Goal: Communication & Community: Answer question/provide support

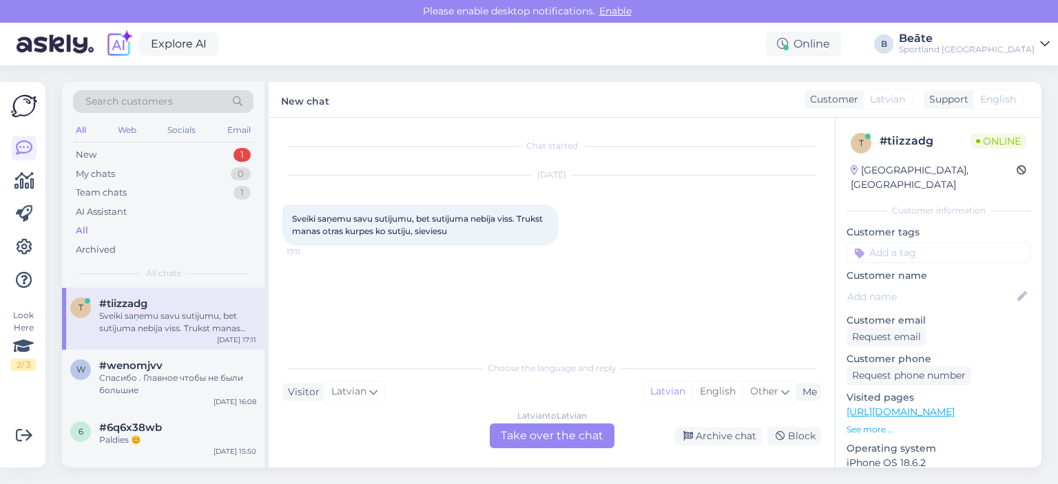
click at [545, 437] on div "Latvian to Latvian Take over the chat" at bounding box center [552, 435] width 125 height 25
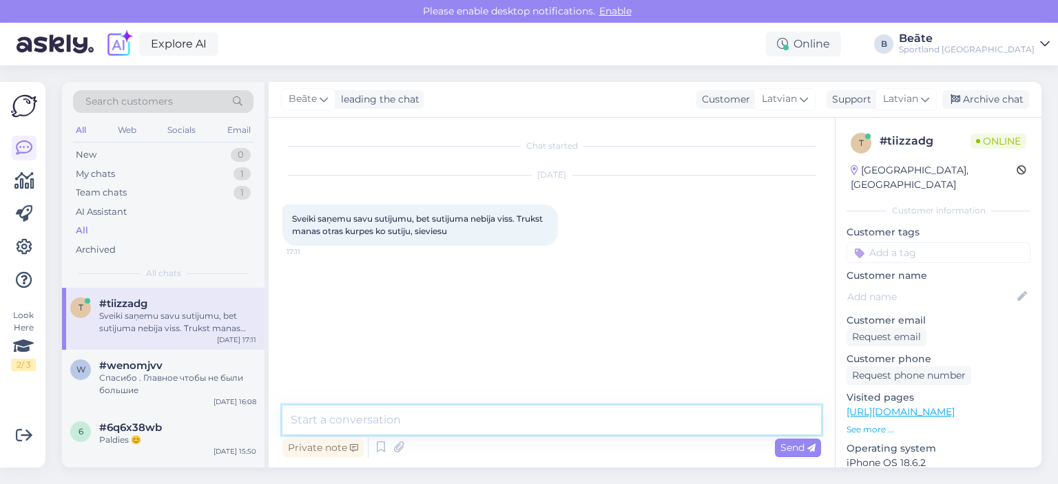
click at [512, 421] on textarea at bounding box center [551, 420] width 538 height 29
type textarea "Sveiki, kāds ir pasūtījuma numurs?"
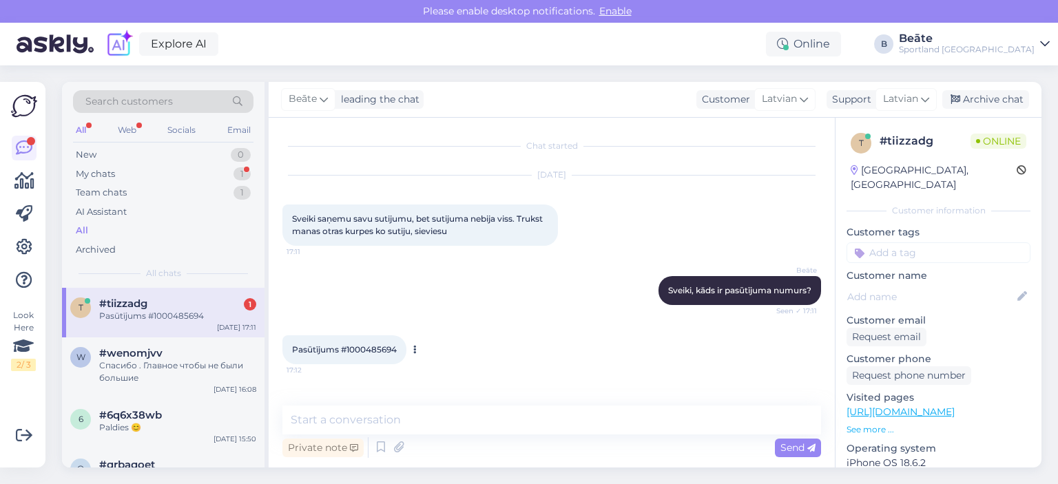
click at [373, 346] on span "Pasūtījums #1000485694" at bounding box center [344, 349] width 105 height 10
copy div "1000485694 17:12"
click at [436, 412] on textarea at bounding box center [551, 420] width 538 height 29
type textarea "R"
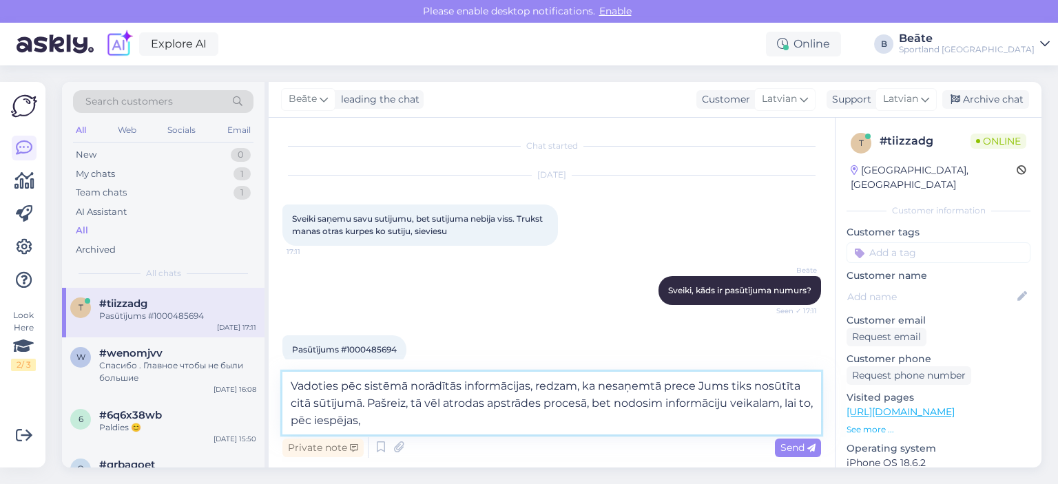
scroll to position [193, 0]
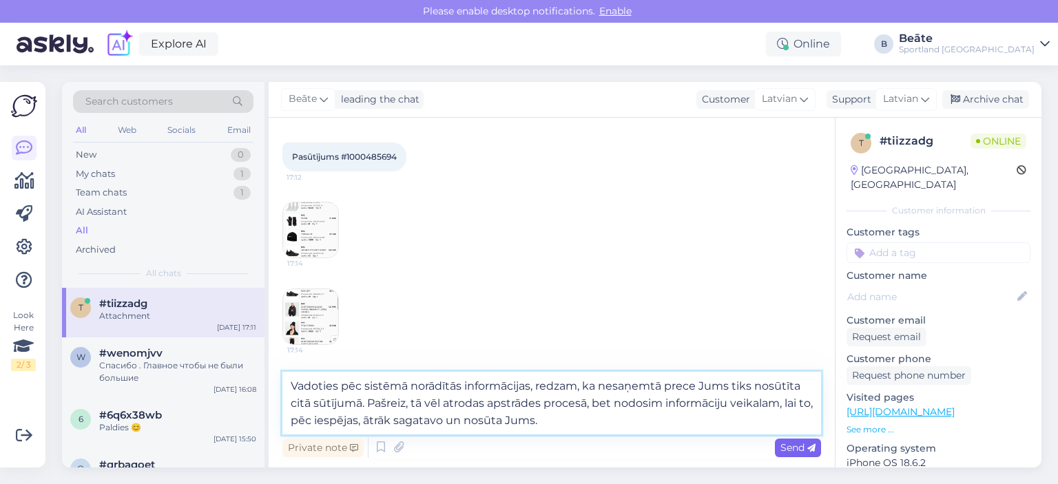
type textarea "Vadoties pēc sistēmā norādītās informācijas, redzam, ka nesaņemtā prece Jums ti…"
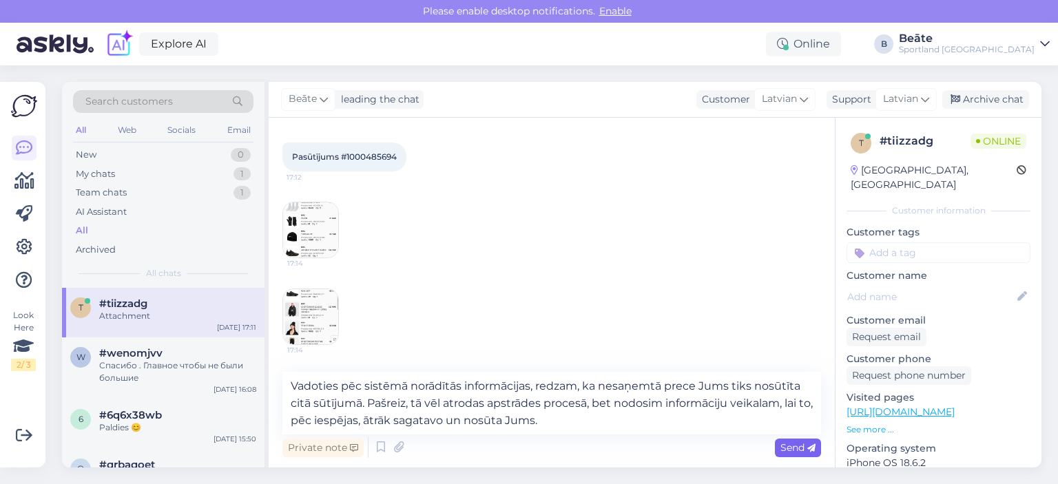
click at [806, 449] on span "Send" at bounding box center [797, 447] width 35 height 12
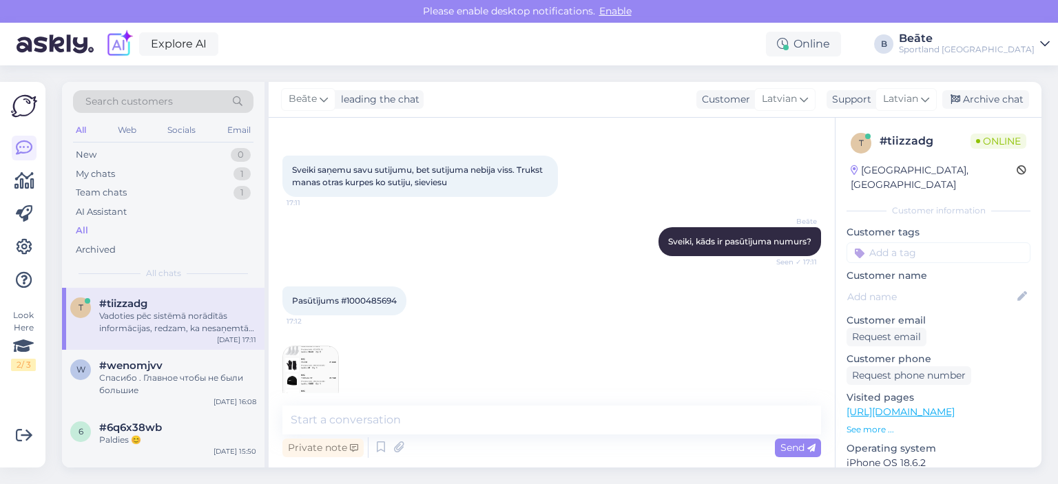
scroll to position [255, 0]
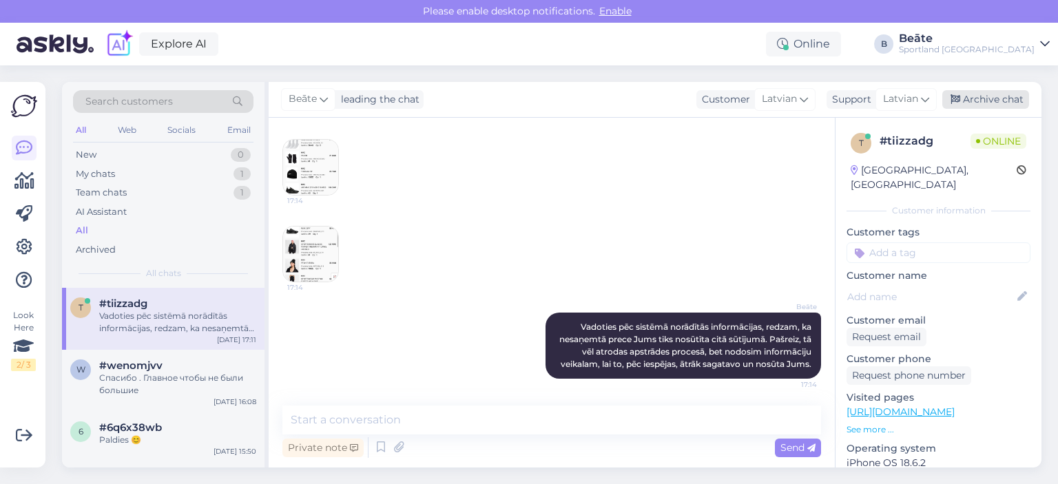
click at [978, 103] on div "Archive chat" at bounding box center [985, 99] width 87 height 19
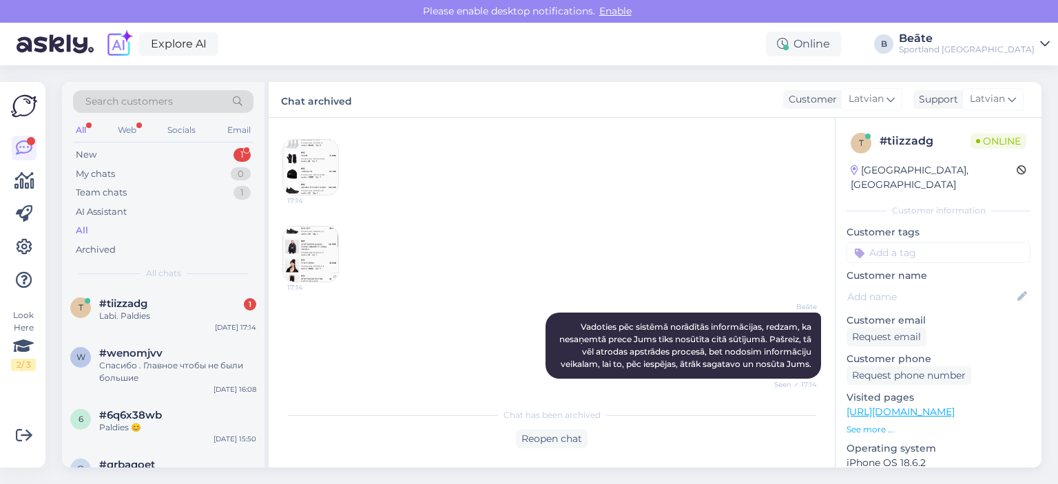
scroll to position [320, 0]
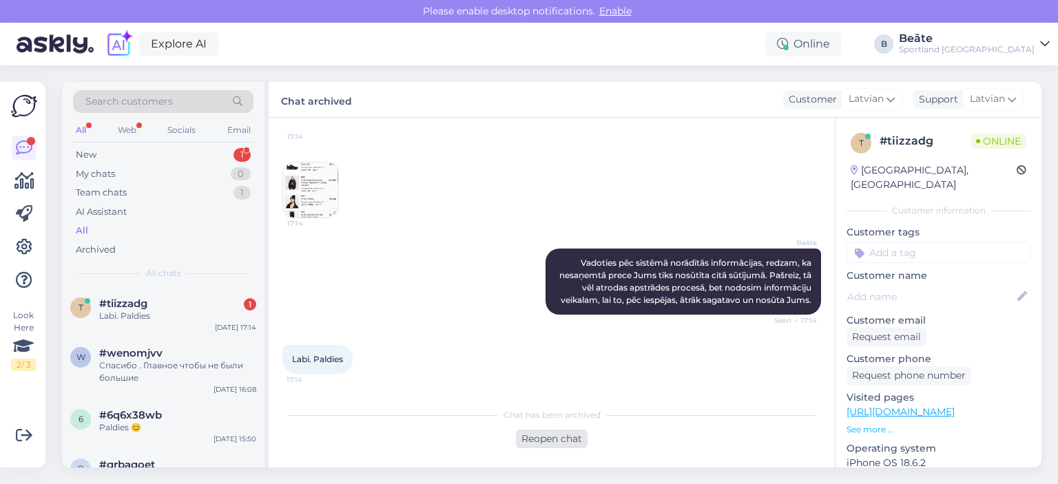
click at [557, 435] on div "Reopen chat" at bounding box center [552, 439] width 72 height 19
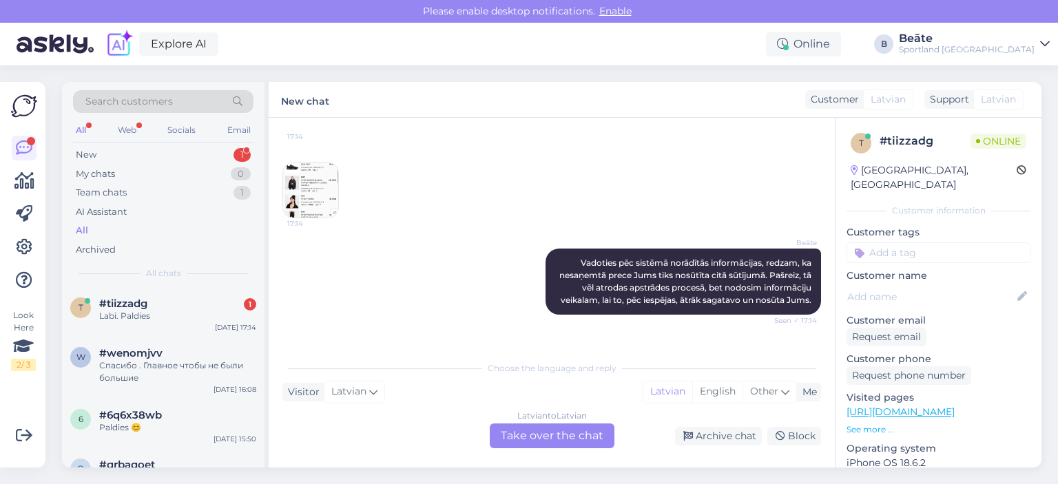
click at [559, 439] on div "Latvian to Latvian Take over the chat" at bounding box center [552, 435] width 125 height 25
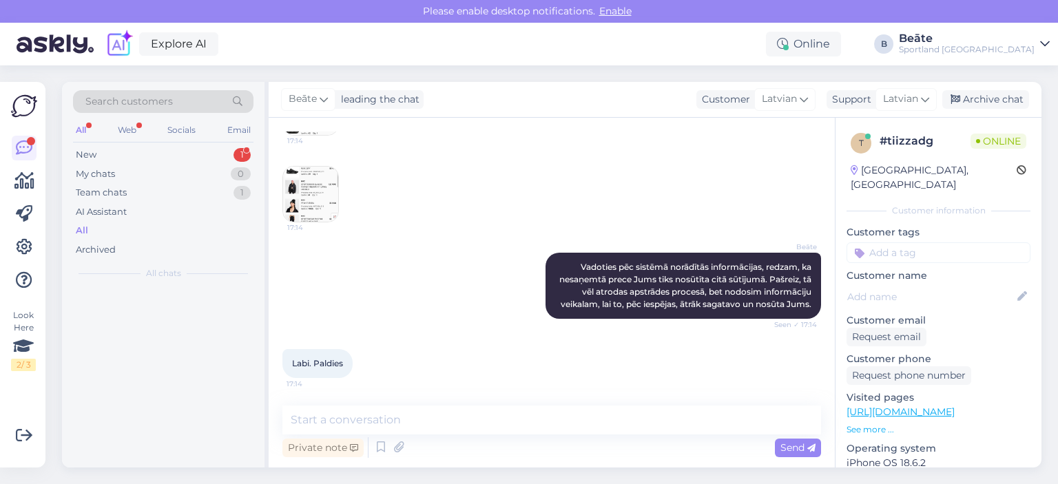
scroll to position [315, 0]
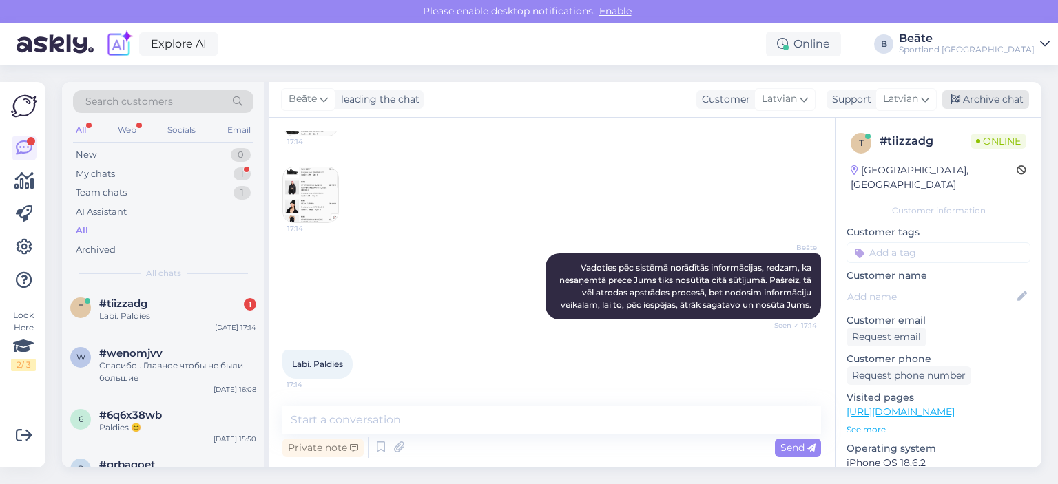
click at [1014, 102] on div "Archive chat" at bounding box center [985, 99] width 87 height 19
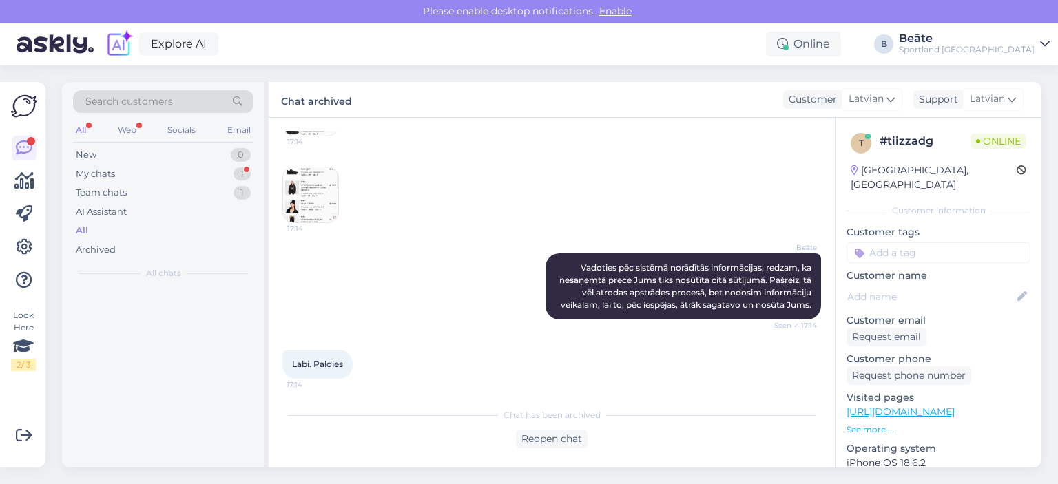
scroll to position [320, 0]
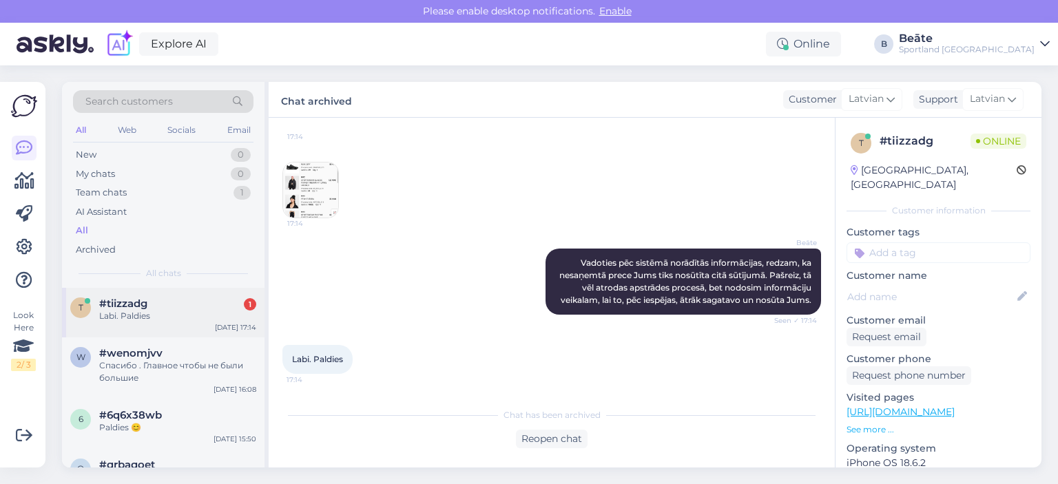
click at [163, 300] on div "#tiizzadg 1" at bounding box center [177, 303] width 157 height 12
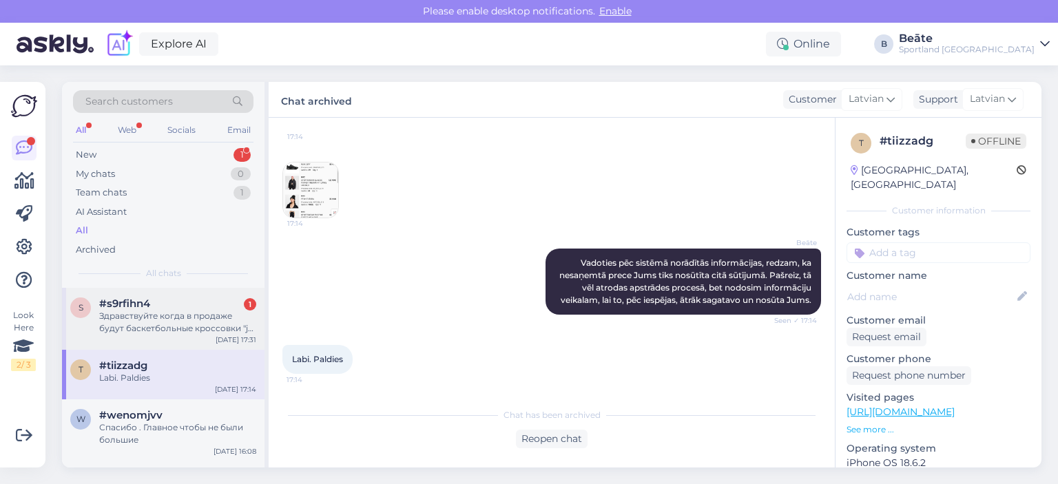
click at [138, 333] on div "Здравствуйте когда в продаже будут баскетбольные кроссовки "ja 3" розовые 38 ра…" at bounding box center [177, 322] width 157 height 25
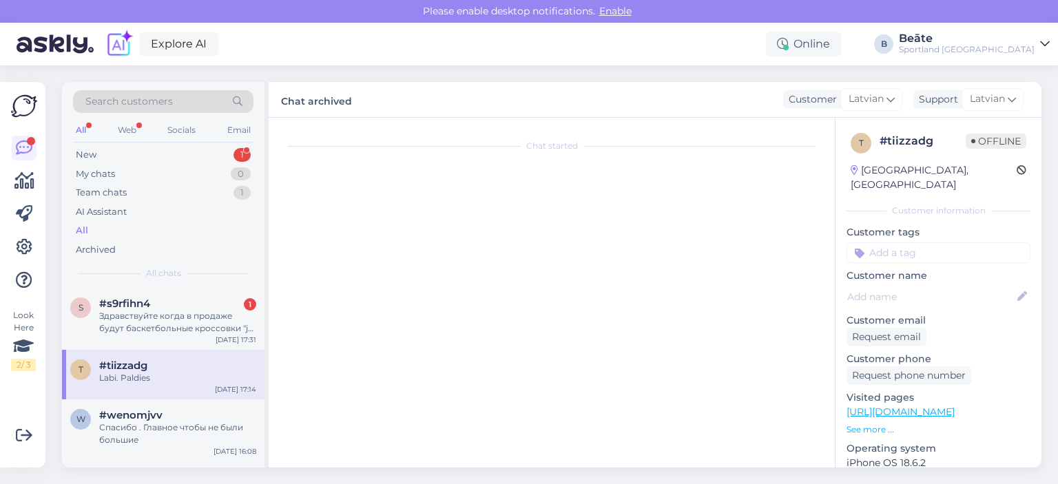
scroll to position [0, 0]
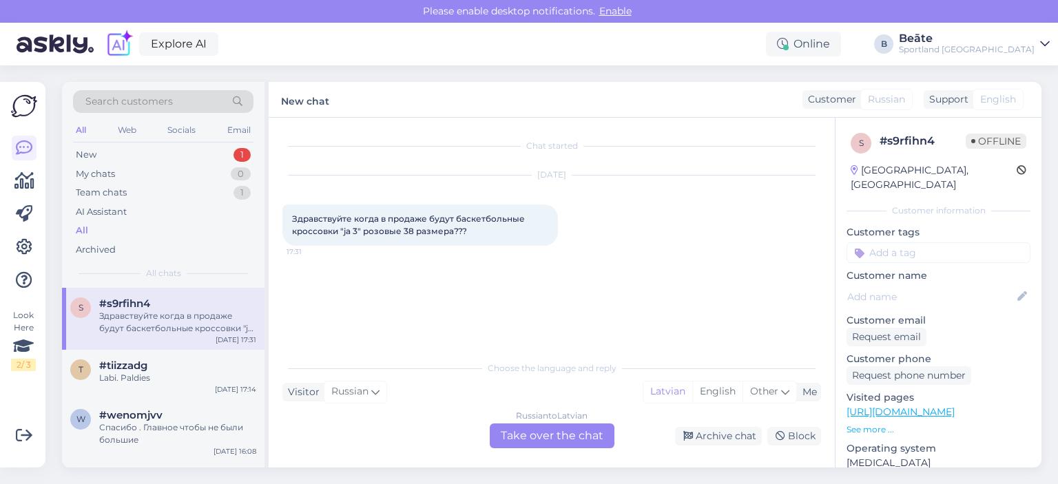
click at [546, 430] on div "Russian to Latvian Take over the chat" at bounding box center [552, 435] width 125 height 25
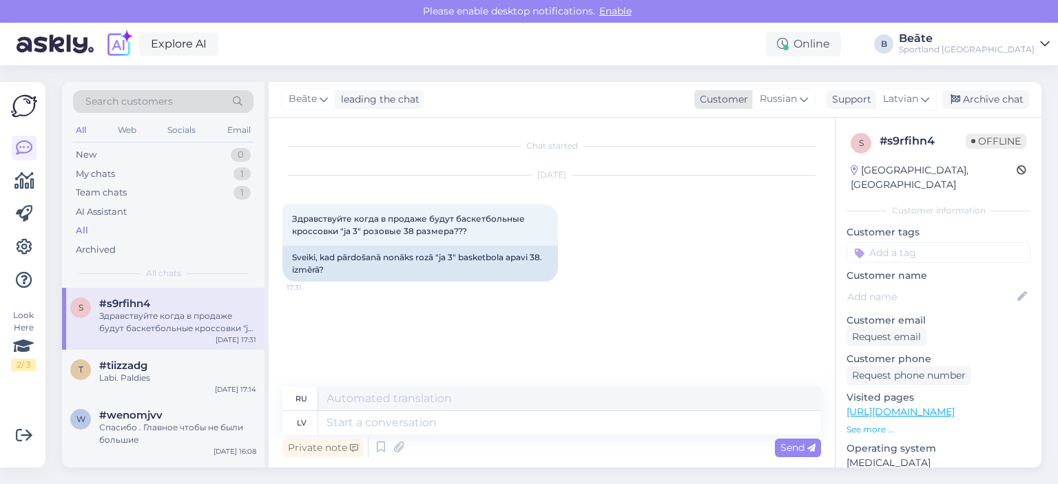
click at [786, 103] on span "Russian" at bounding box center [778, 99] width 37 height 15
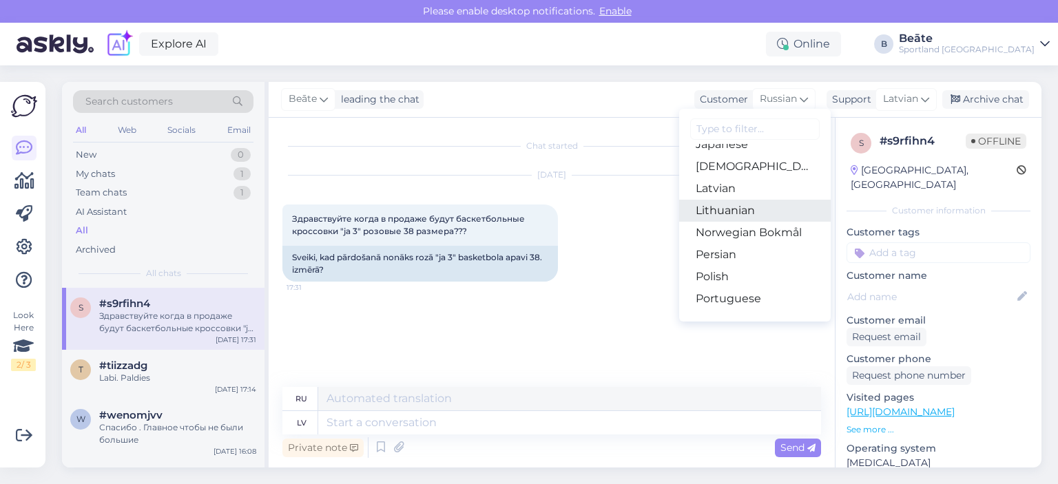
scroll to position [359, 0]
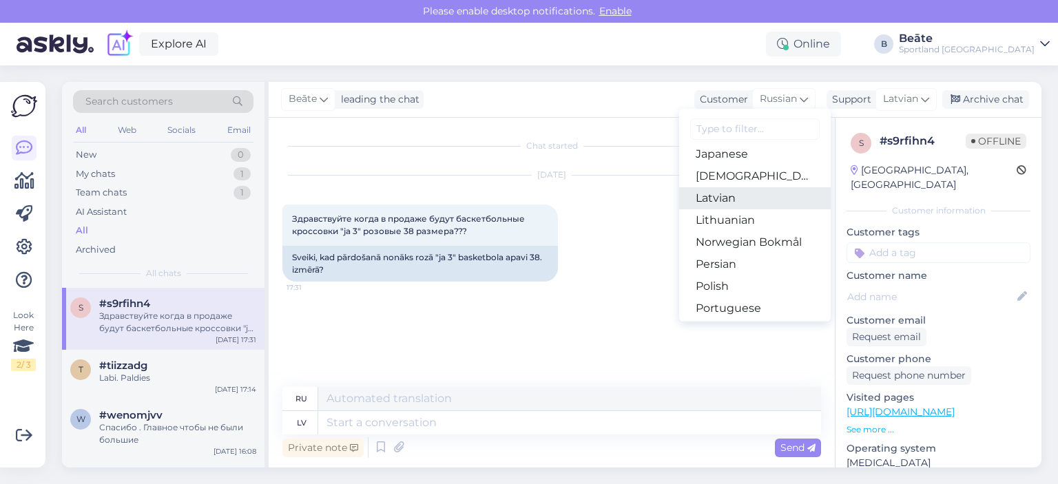
click at [724, 200] on link "Latvian" at bounding box center [754, 198] width 151 height 22
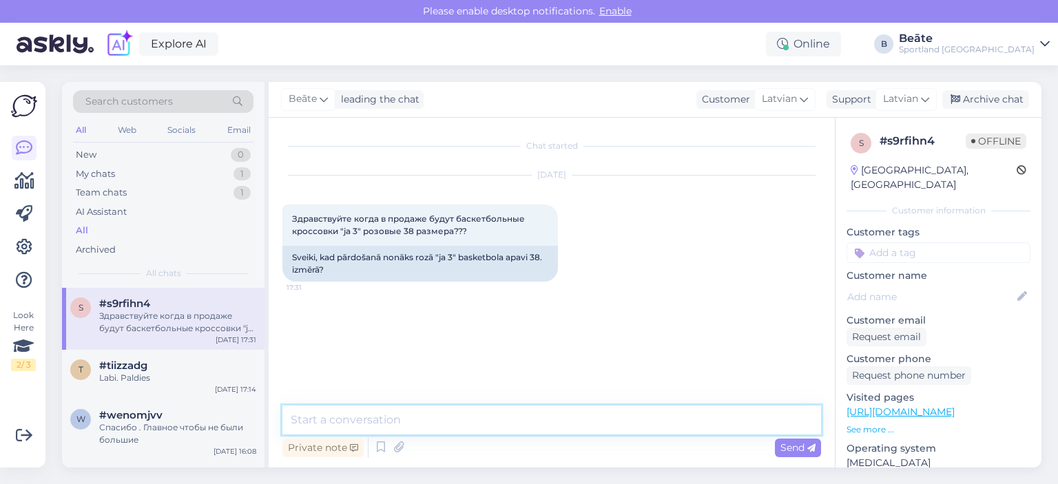
click at [540, 418] on textarea at bounding box center [551, 420] width 538 height 29
type textarea "Sveiki, nav mums tāda informācija."
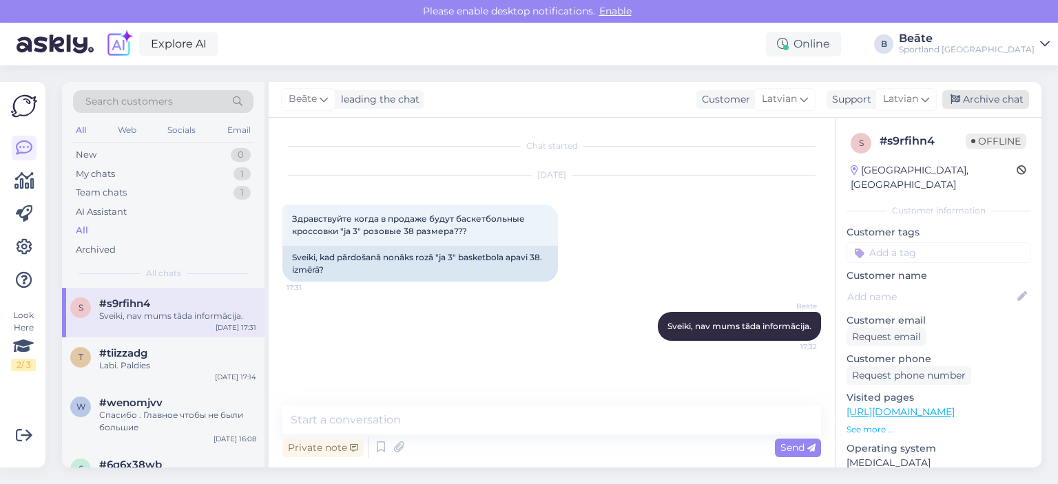
click at [986, 94] on div "Archive chat" at bounding box center [985, 99] width 87 height 19
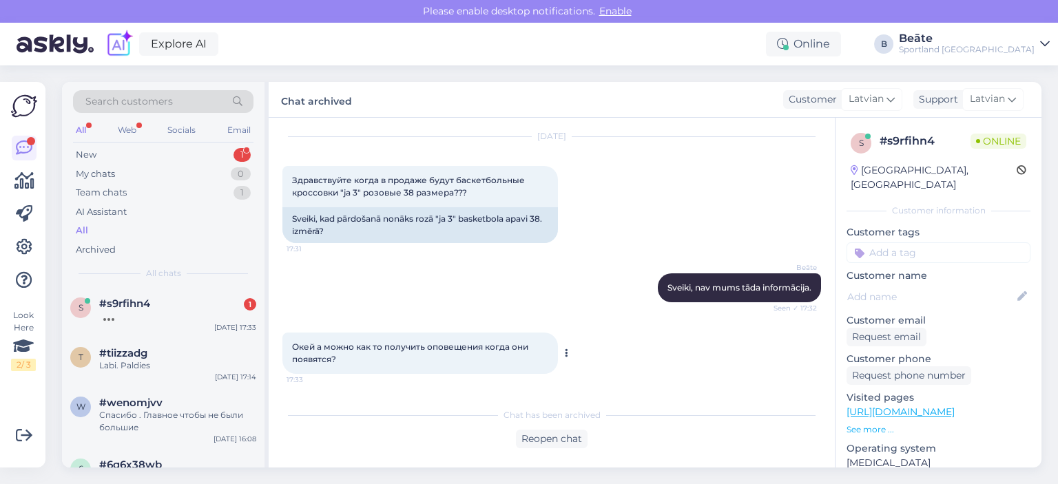
scroll to position [98, 0]
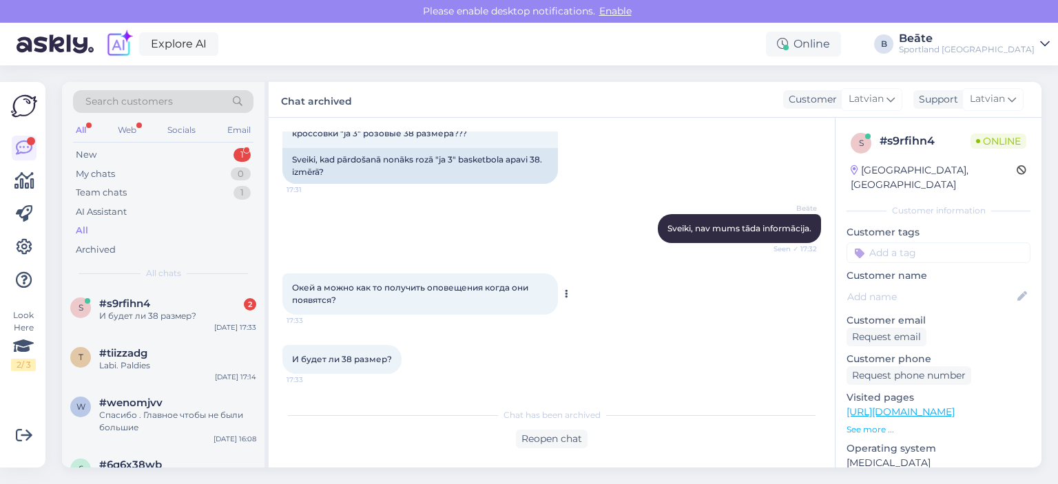
click at [322, 306] on div "Окей а можно как то получить оповещения когда они появятся? 17:33" at bounding box center [419, 293] width 275 height 41
click at [367, 362] on span "И будет ли 38 размер?" at bounding box center [342, 359] width 100 height 10
drag, startPoint x: 340, startPoint y: 297, endPoint x: 289, endPoint y: 289, distance: 51.6
click at [289, 289] on div "Окей а можно как то получить оповещения когда они появятся? 17:33" at bounding box center [419, 293] width 275 height 41
copy span "Окей а можно как то получить оповещения когда они появятся?"
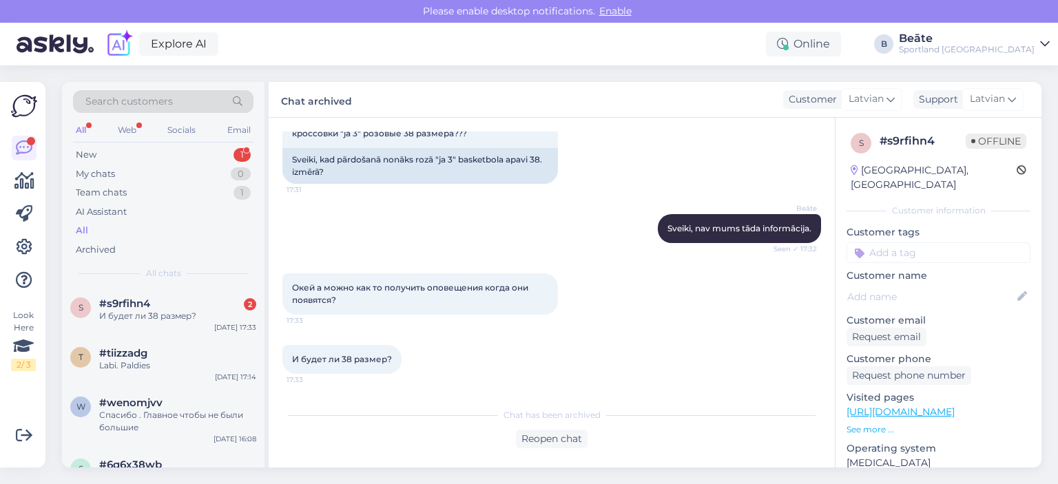
click at [589, 311] on div "Окей а можно как то получить оповещения когда они появятся? 17:33" at bounding box center [551, 294] width 538 height 72
click at [558, 432] on div "Reopen chat" at bounding box center [552, 439] width 72 height 19
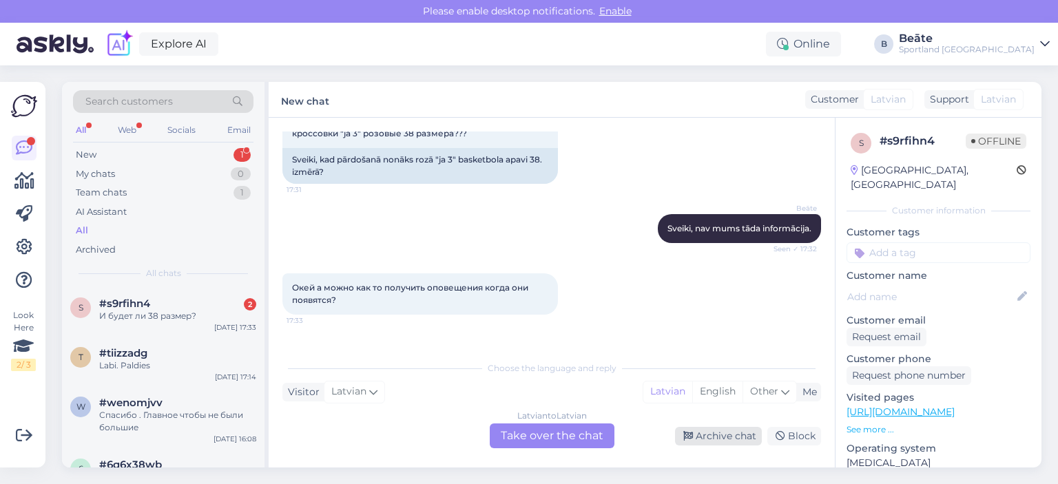
click at [714, 436] on div "Archive chat" at bounding box center [718, 436] width 87 height 19
